Goal: Find contact information: Find contact information

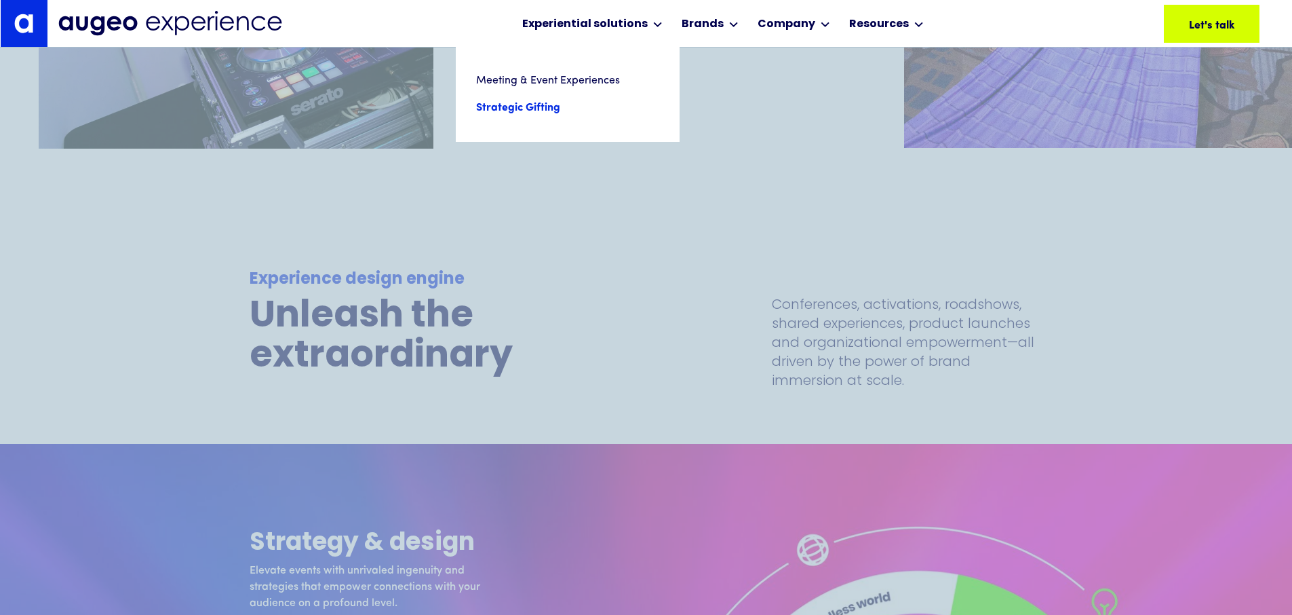
scroll to position [3201, 0]
click at [520, 84] on link "Meeting & Event Experiences" at bounding box center [567, 80] width 183 height 27
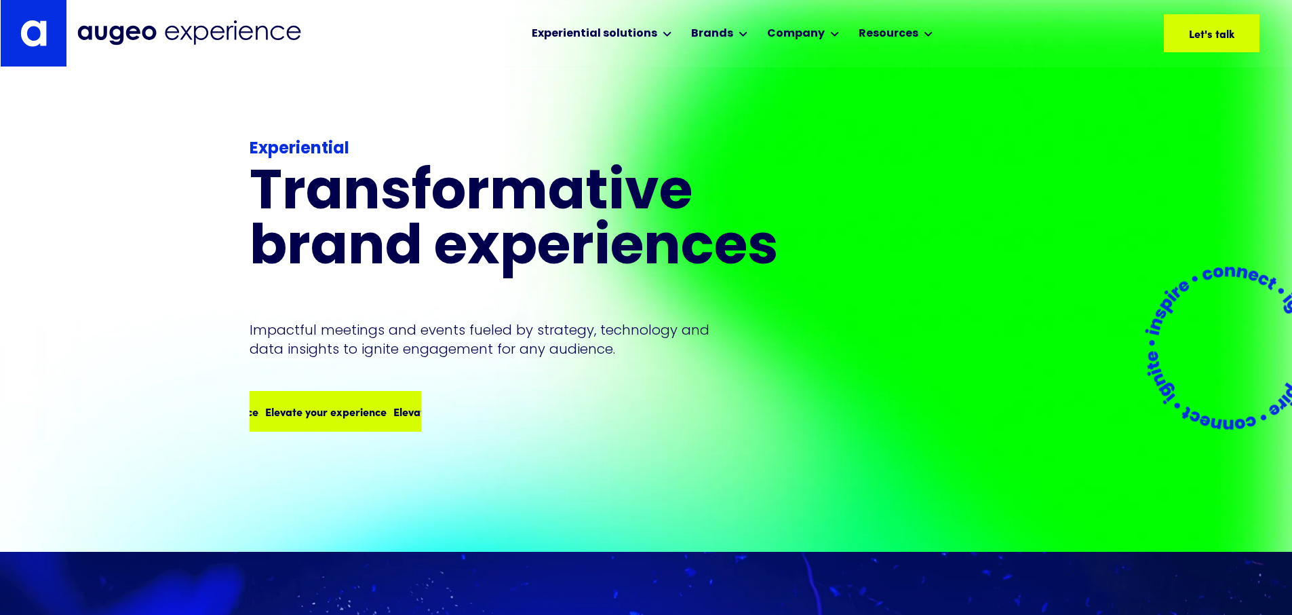
click at [385, 392] on div "Elevate your experience Elevate your experience Elevate your experience Elevate…" at bounding box center [335, 411] width 169 height 38
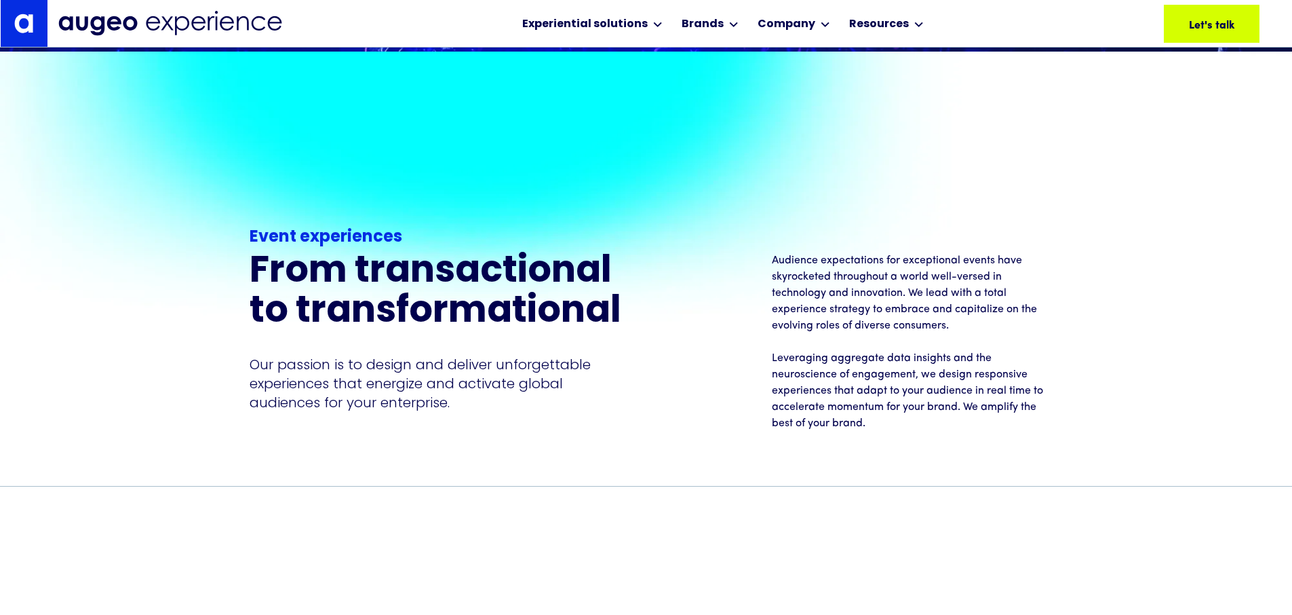
scroll to position [1103, 0]
